Goal: Information Seeking & Learning: Learn about a topic

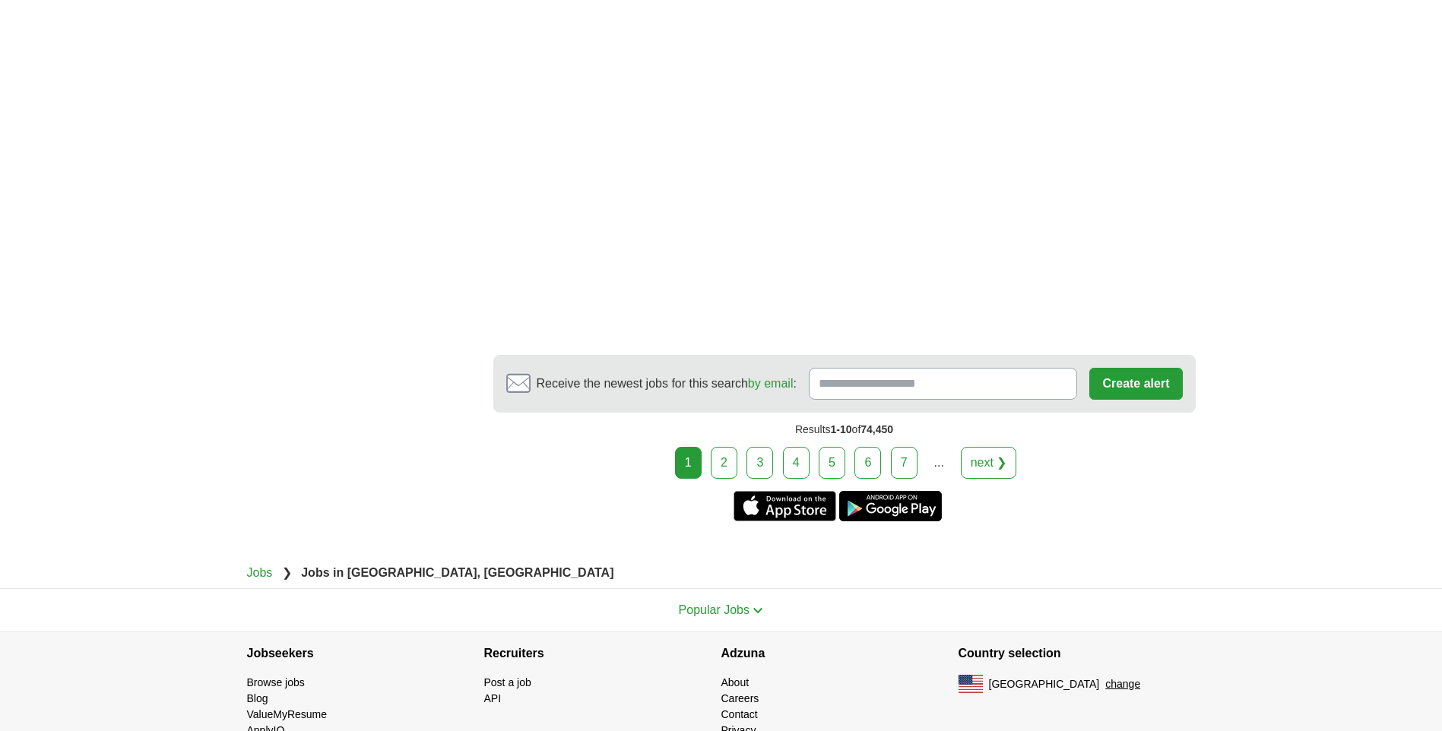
scroll to position [2716, 0]
